Goal: Task Accomplishment & Management: Use online tool/utility

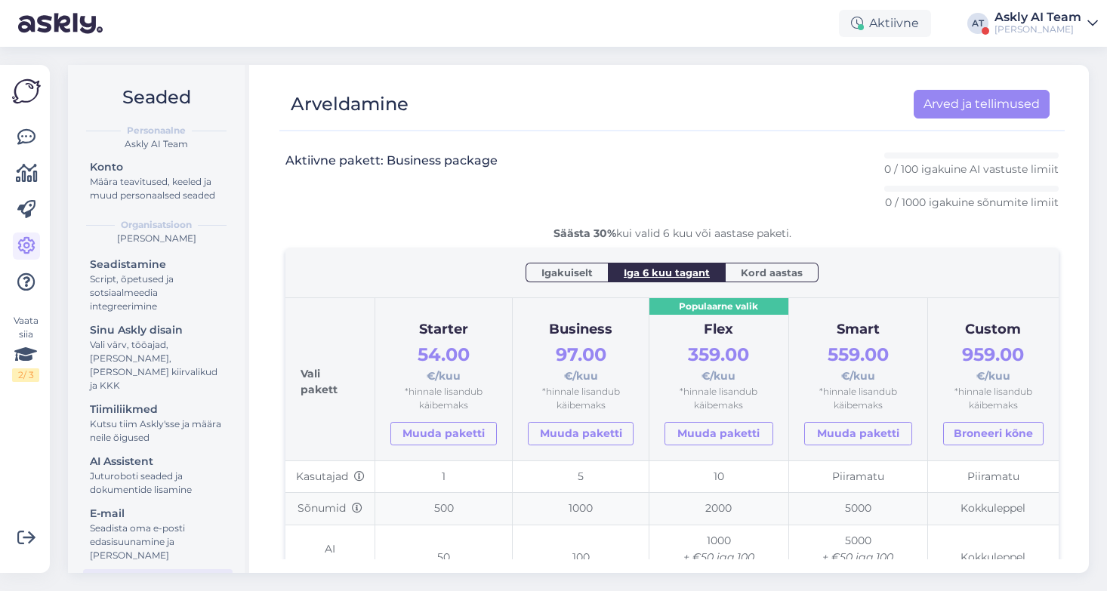
click at [1031, 14] on div "Askly AI Team" at bounding box center [1037, 17] width 87 height 12
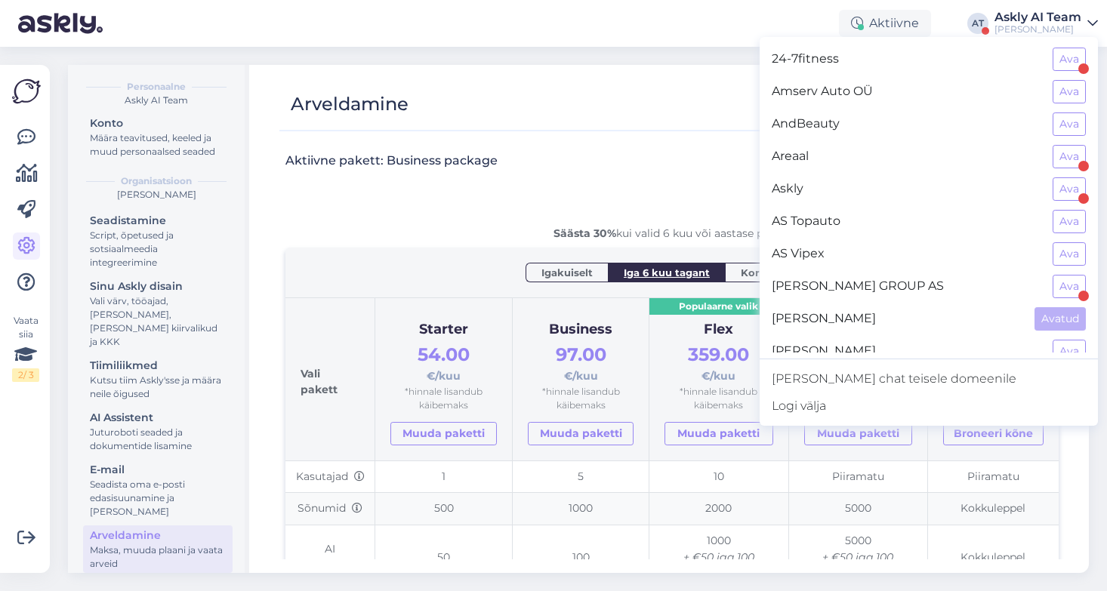
click at [1049, 32] on div "[PERSON_NAME]" at bounding box center [1037, 29] width 87 height 12
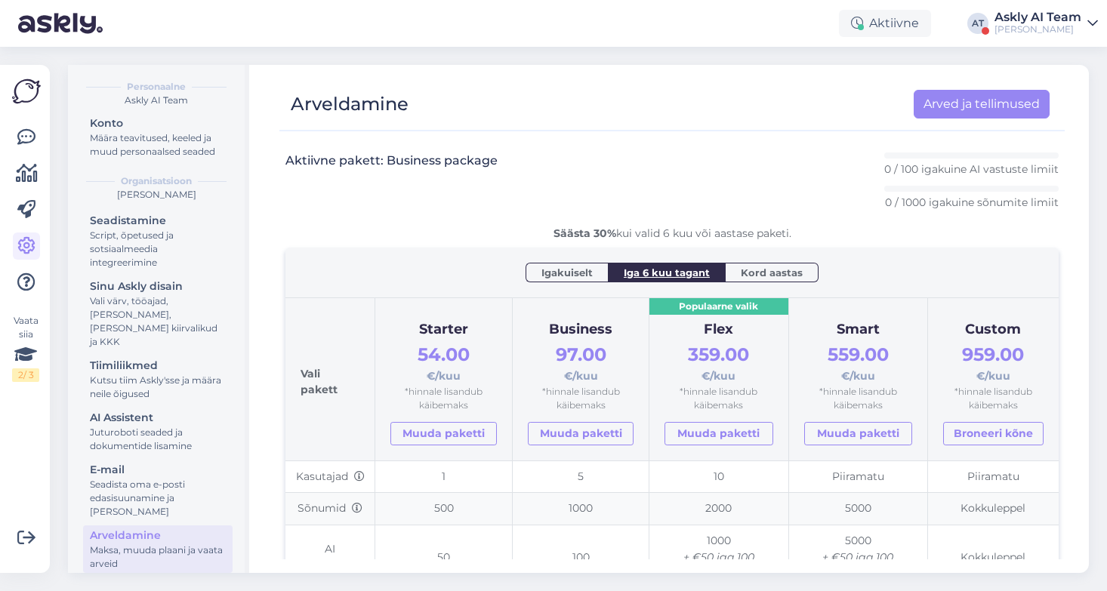
click at [1049, 32] on div "[PERSON_NAME]" at bounding box center [1037, 29] width 87 height 12
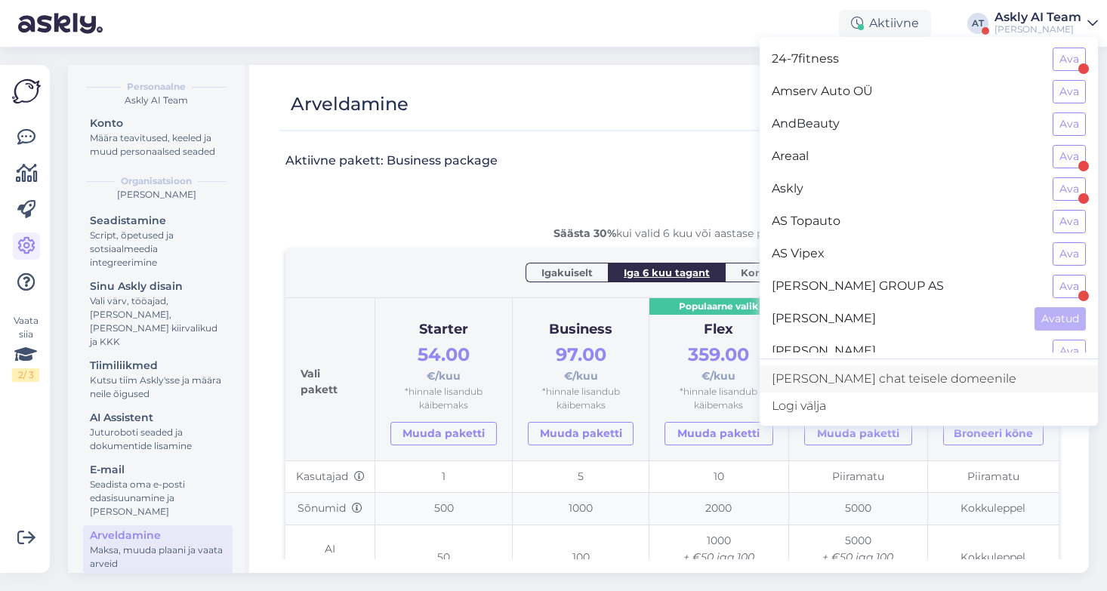
click at [906, 384] on link "[PERSON_NAME] chat teisele domeenile" at bounding box center [929, 378] width 338 height 27
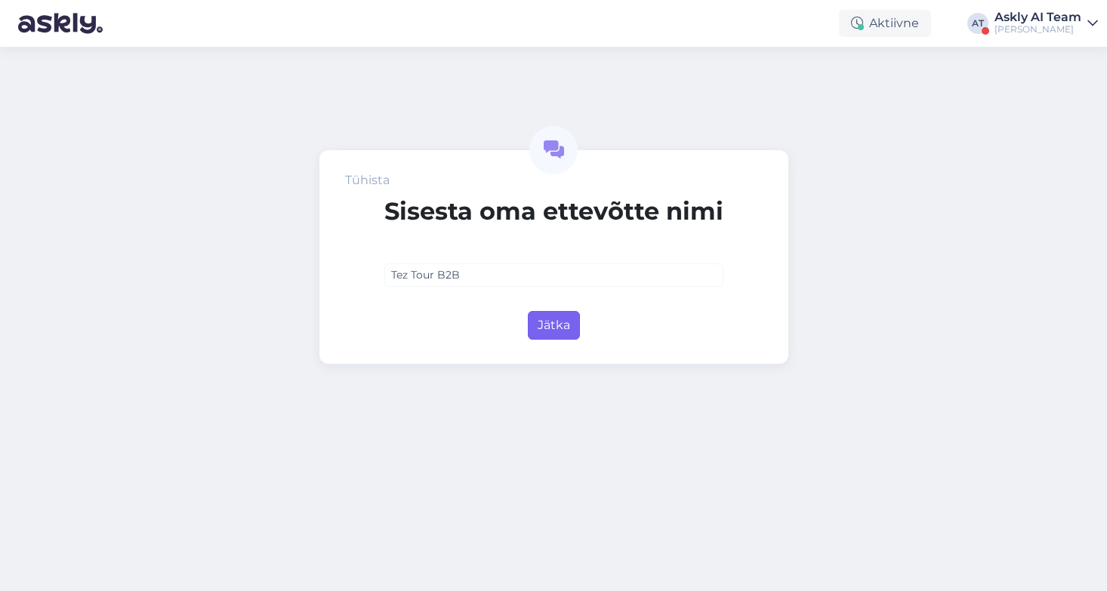
type input "Tez Tour B2B"
click at [556, 320] on button "Jätka" at bounding box center [554, 325] width 52 height 29
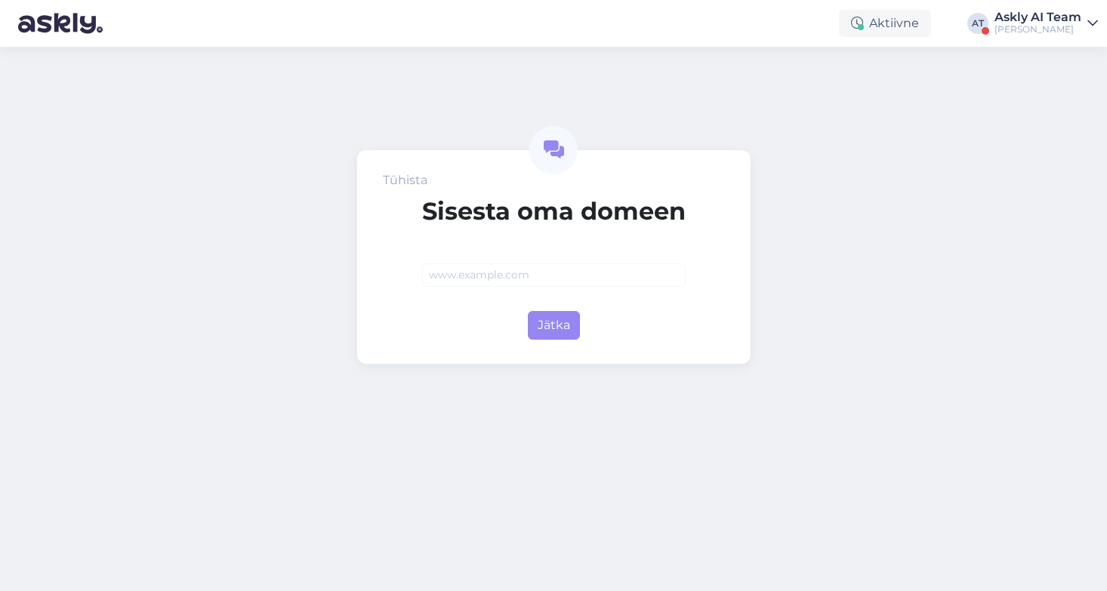
click at [479, 271] on input "text" at bounding box center [553, 274] width 263 height 23
type input "agent.teztour.ee"
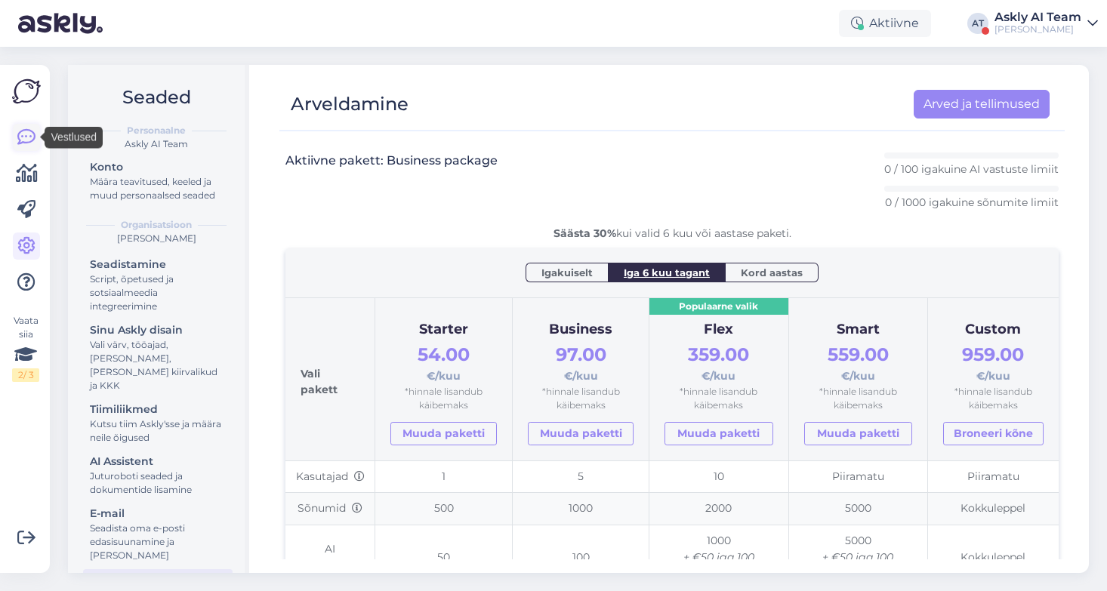
click at [19, 137] on icon at bounding box center [26, 137] width 18 height 18
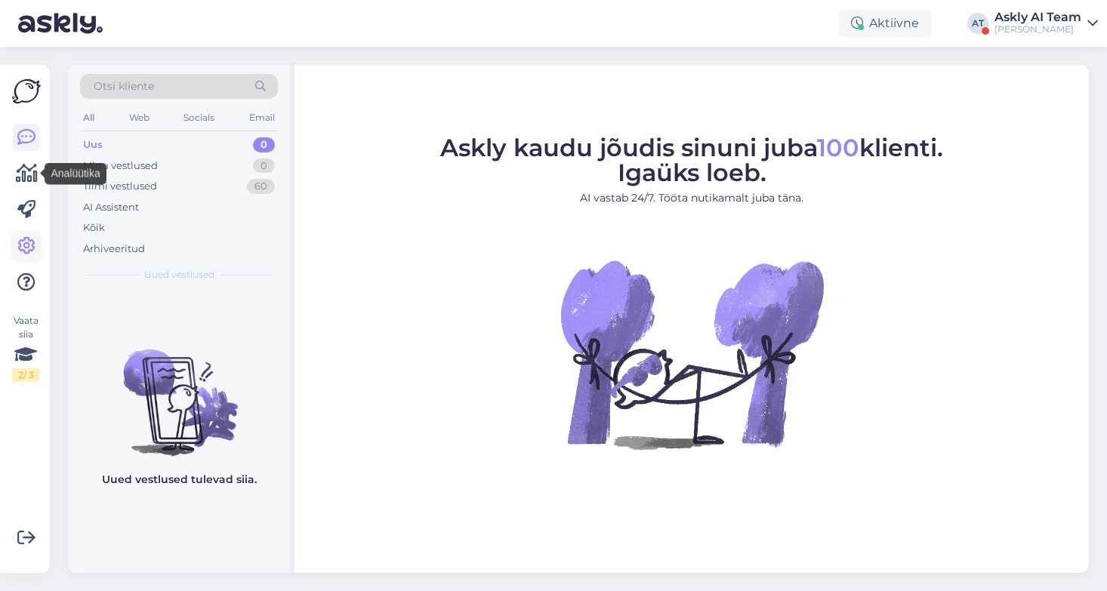
click at [26, 249] on icon at bounding box center [26, 246] width 18 height 18
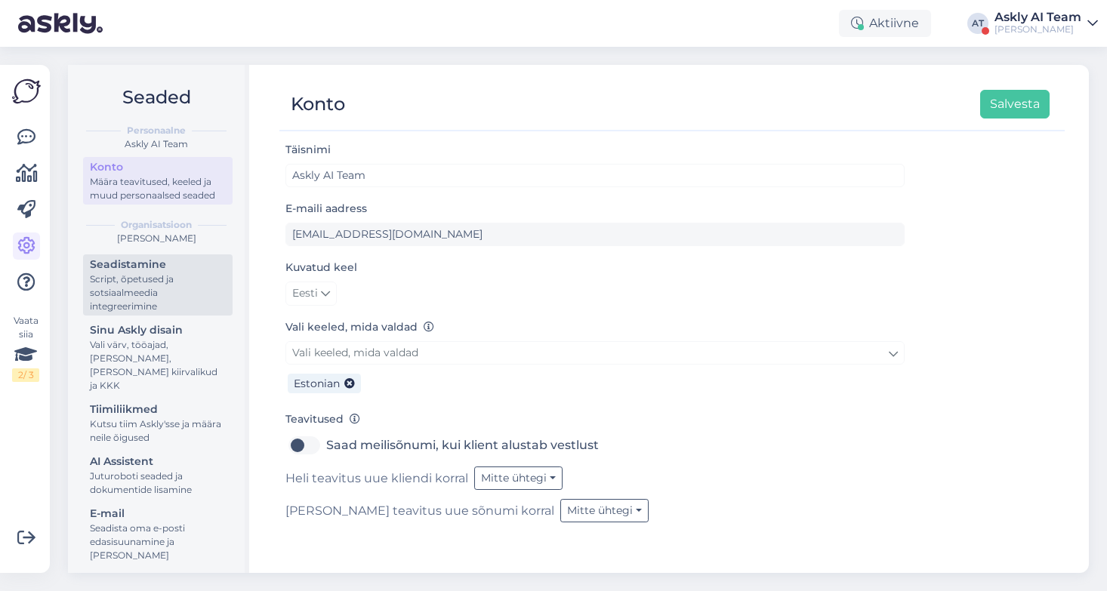
click at [159, 269] on div "Seadistamine" at bounding box center [158, 265] width 136 height 16
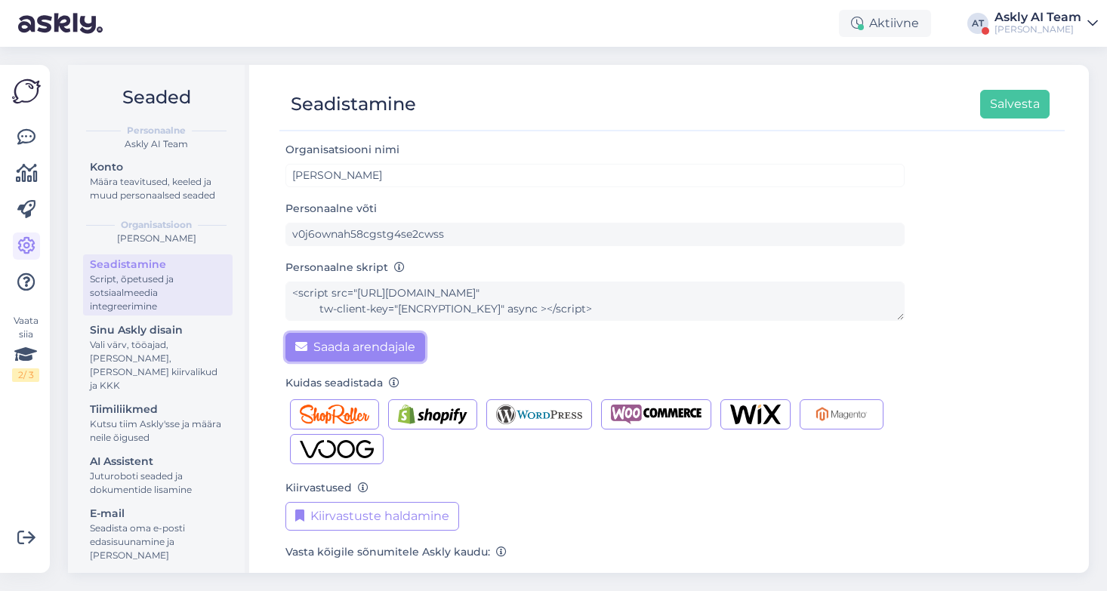
click at [340, 341] on button "Saada arendajale" at bounding box center [355, 347] width 140 height 29
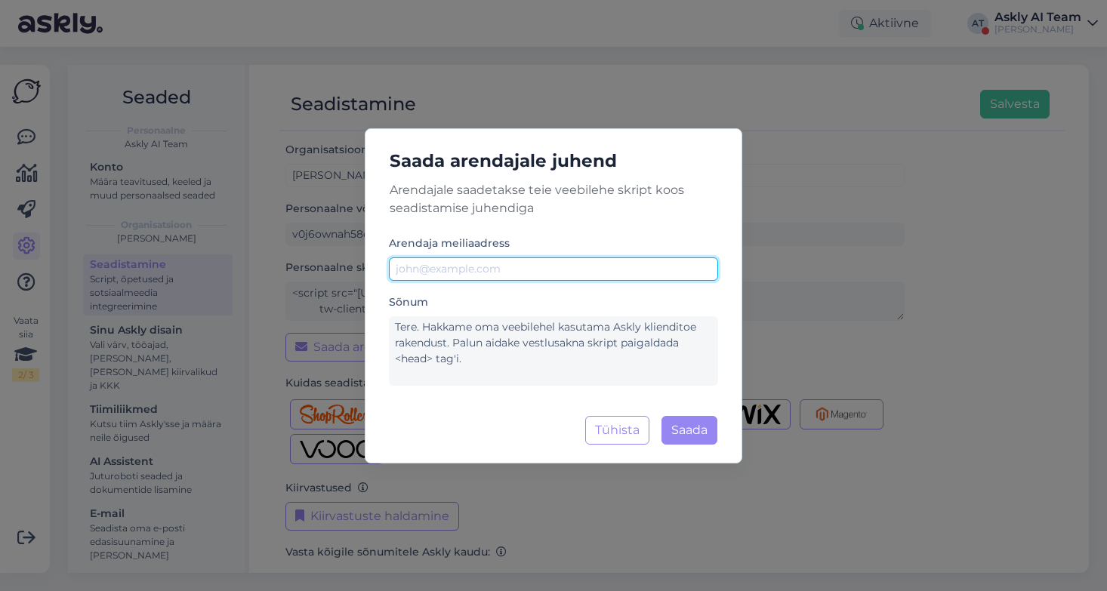
click at [439, 270] on input "text" at bounding box center [553, 268] width 329 height 23
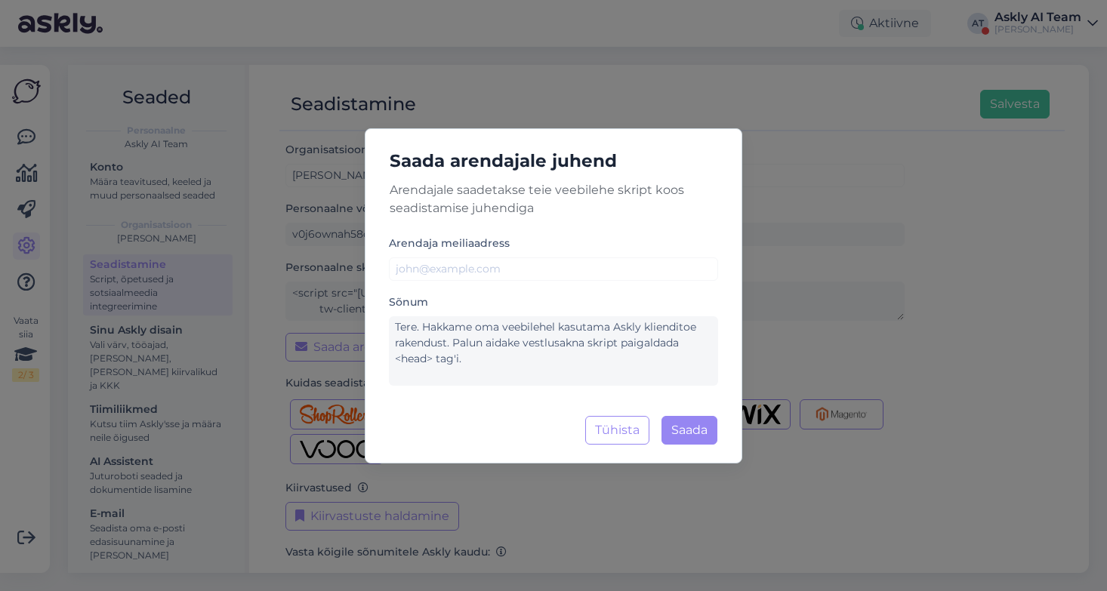
click at [829, 356] on div "Saada arendajale juhend Arendajale saadetakse teie veebilehe skript koos seadis…" at bounding box center [553, 295] width 1107 height 591
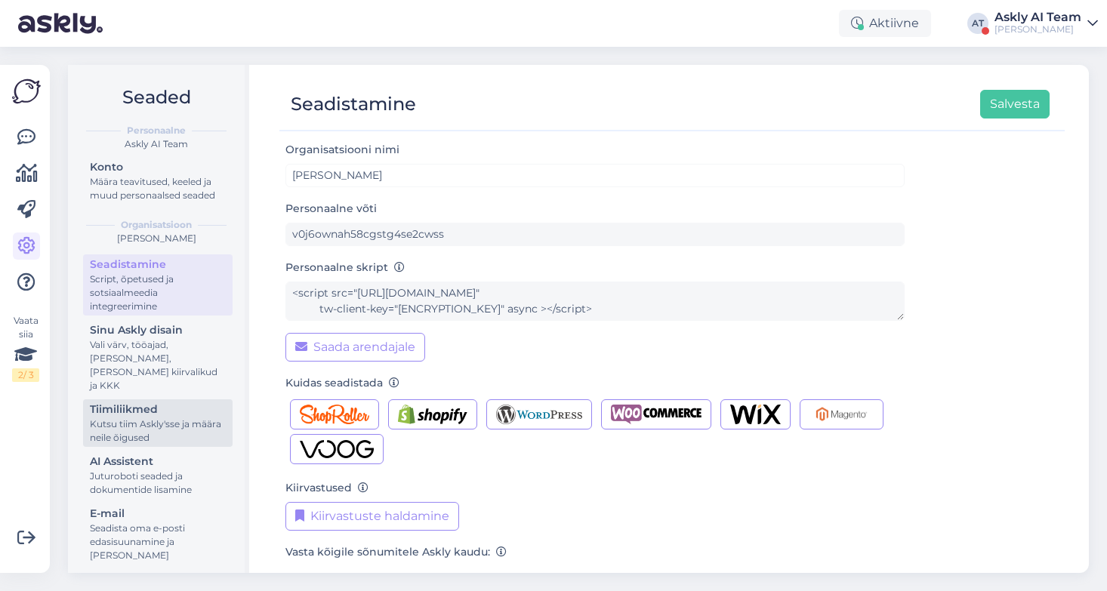
click at [178, 418] on div "Kutsu tiim Askly'sse ja määra neile õigused" at bounding box center [158, 431] width 136 height 27
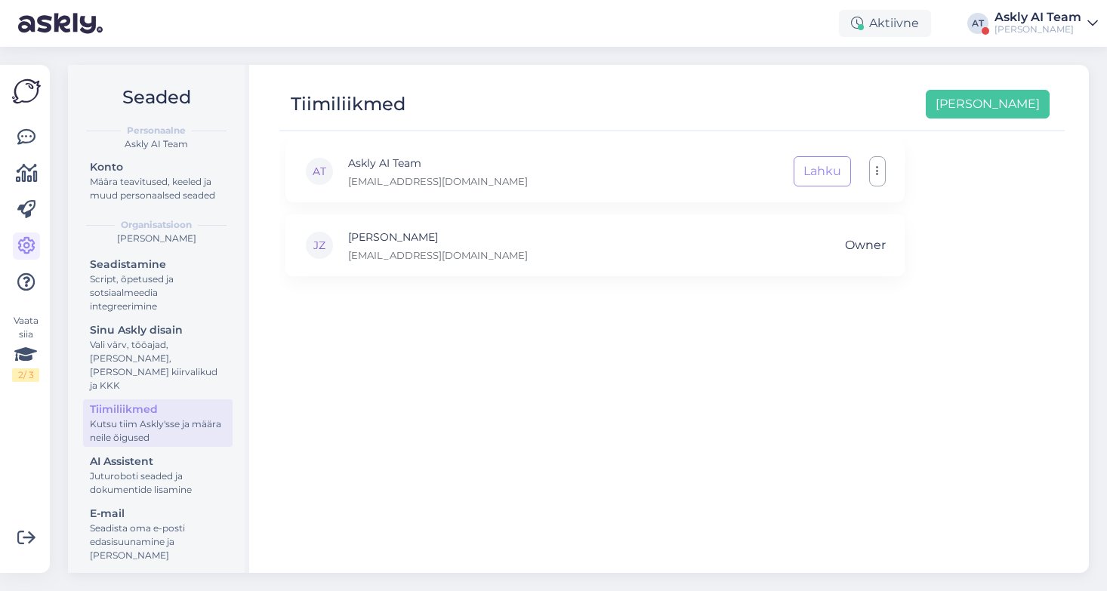
click at [1027, 17] on div "Askly AI Team" at bounding box center [1037, 17] width 87 height 12
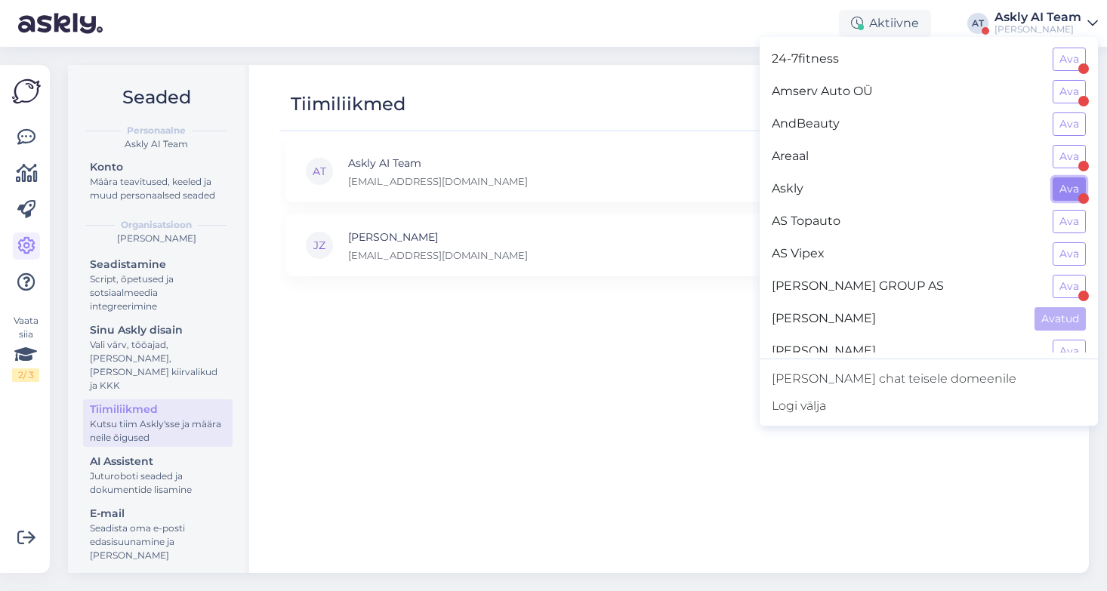
click at [1071, 191] on button "Ava" at bounding box center [1068, 188] width 33 height 23
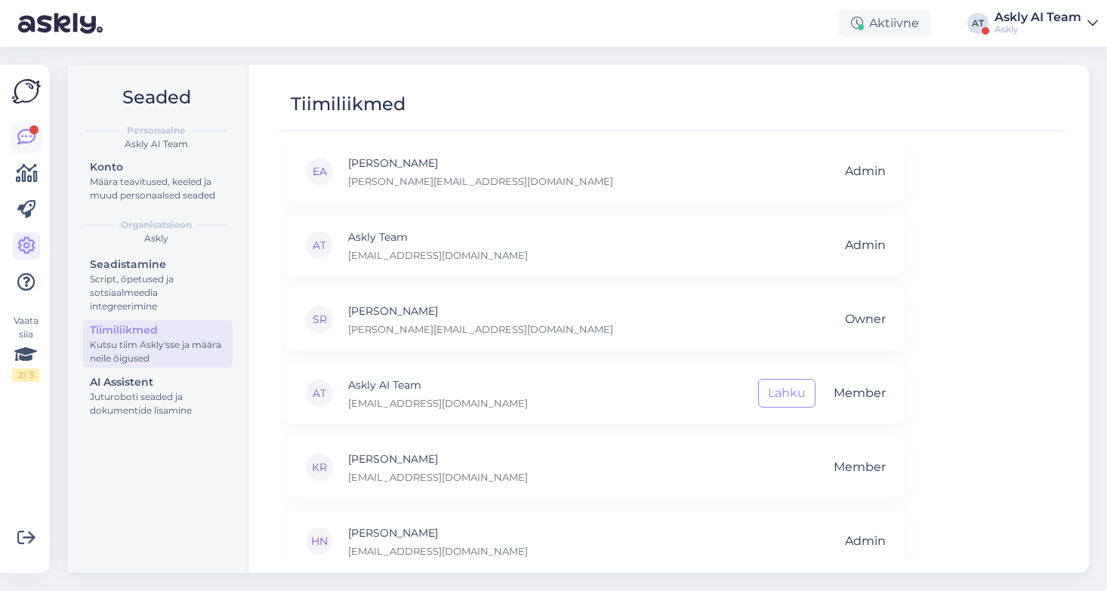
click at [20, 141] on icon at bounding box center [26, 137] width 18 height 18
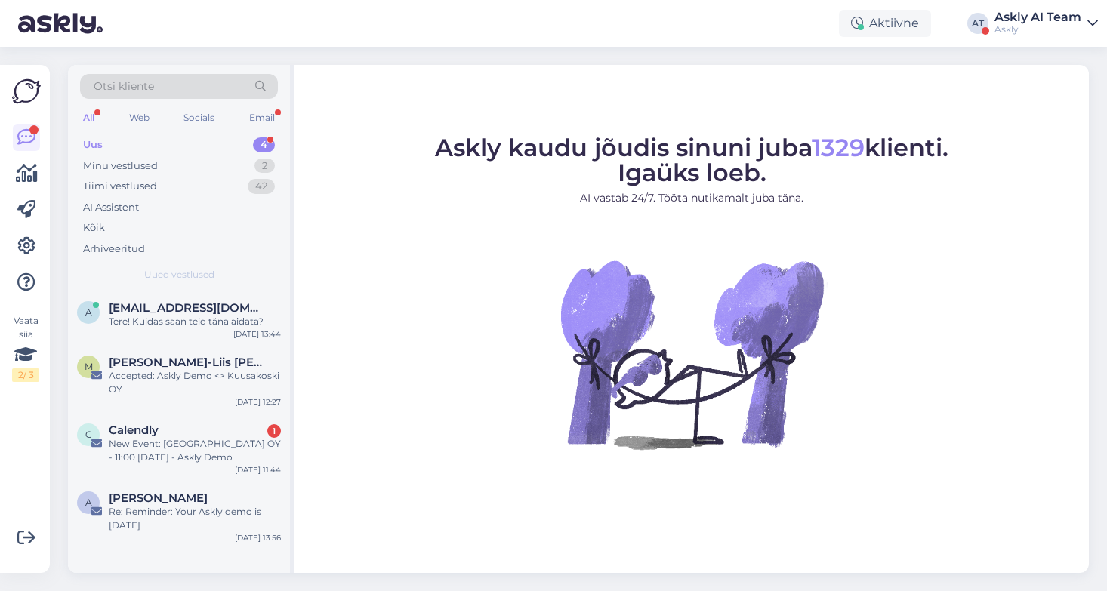
click at [160, 136] on div "Uus 4" at bounding box center [179, 144] width 198 height 21
